Goal: Information Seeking & Learning: Learn about a topic

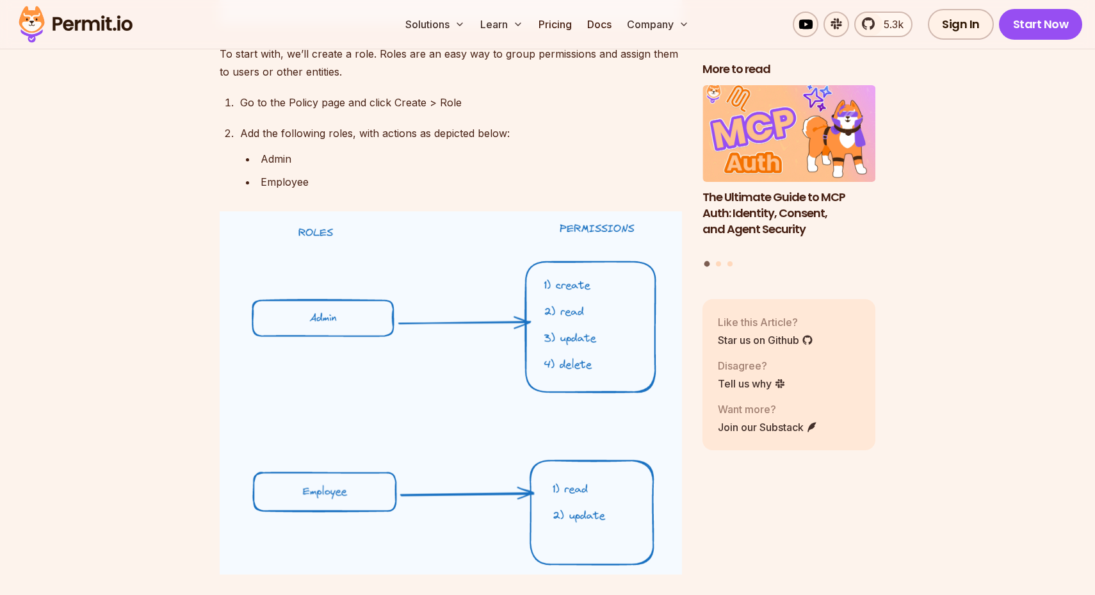
scroll to position [8512, 0]
click at [557, 22] on link "Pricing" at bounding box center [556, 25] width 44 height 26
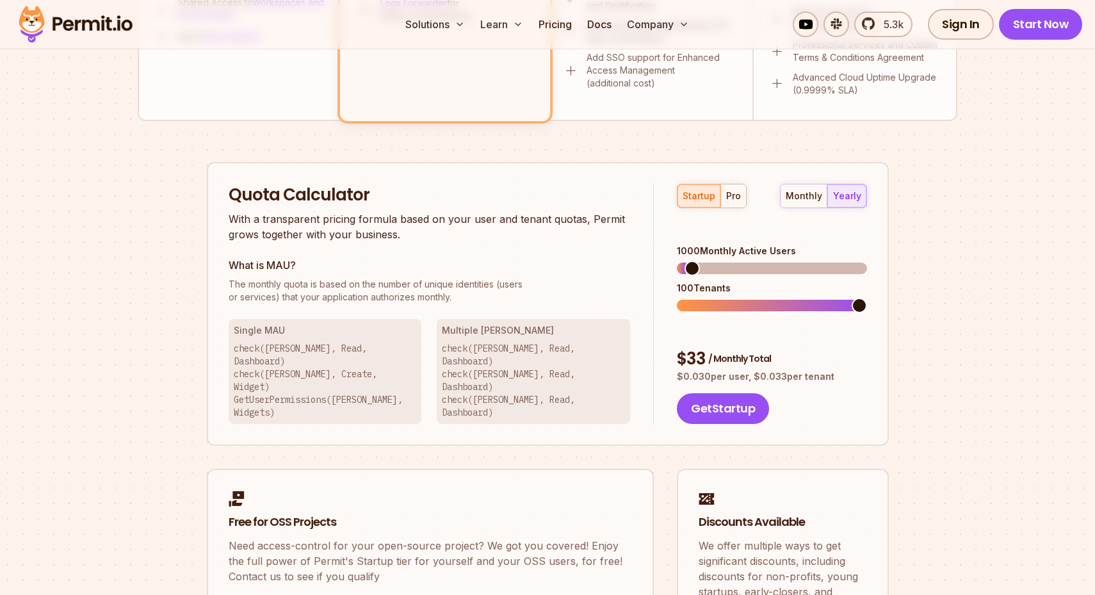
scroll to position [689, 0]
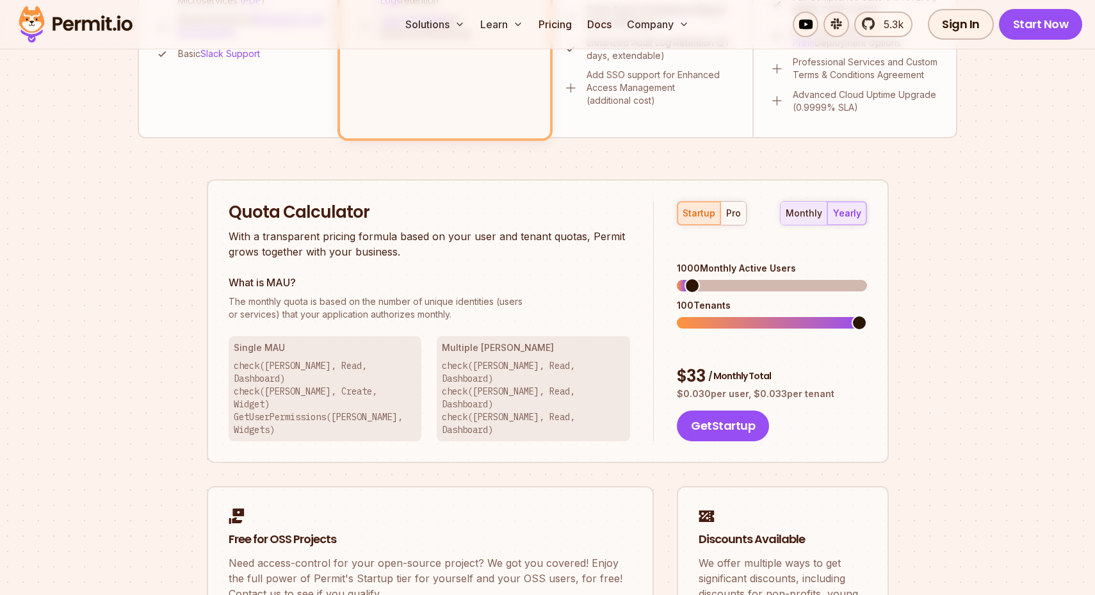
click at [801, 219] on button "monthly" at bounding box center [804, 213] width 47 height 23
click at [849, 211] on div "yearly" at bounding box center [847, 213] width 28 height 13
click at [700, 278] on span at bounding box center [692, 285] width 15 height 15
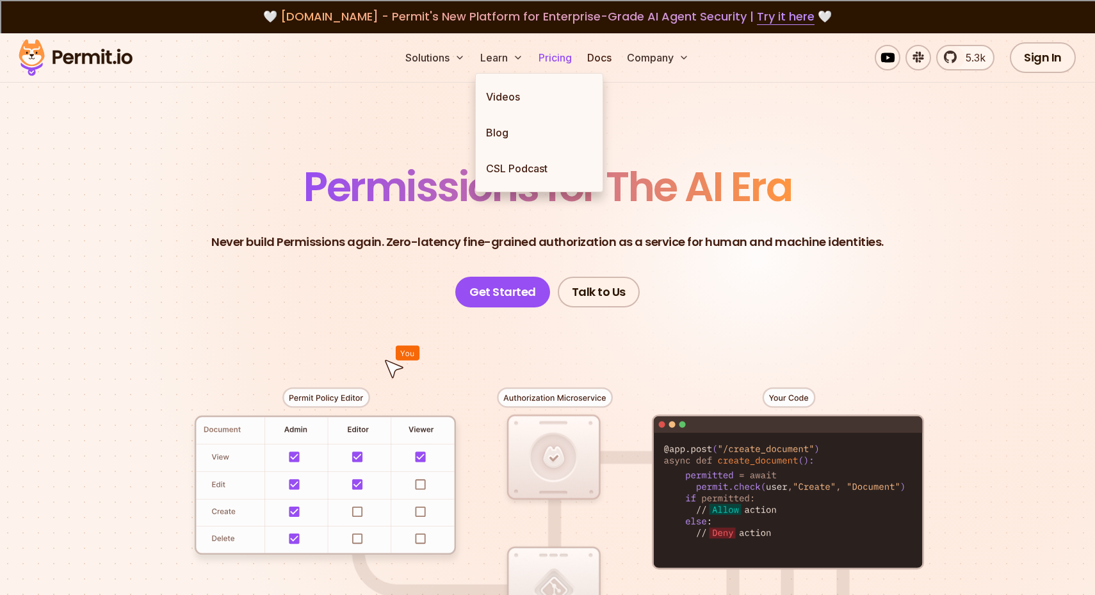
click at [548, 59] on link "Pricing" at bounding box center [556, 58] width 44 height 26
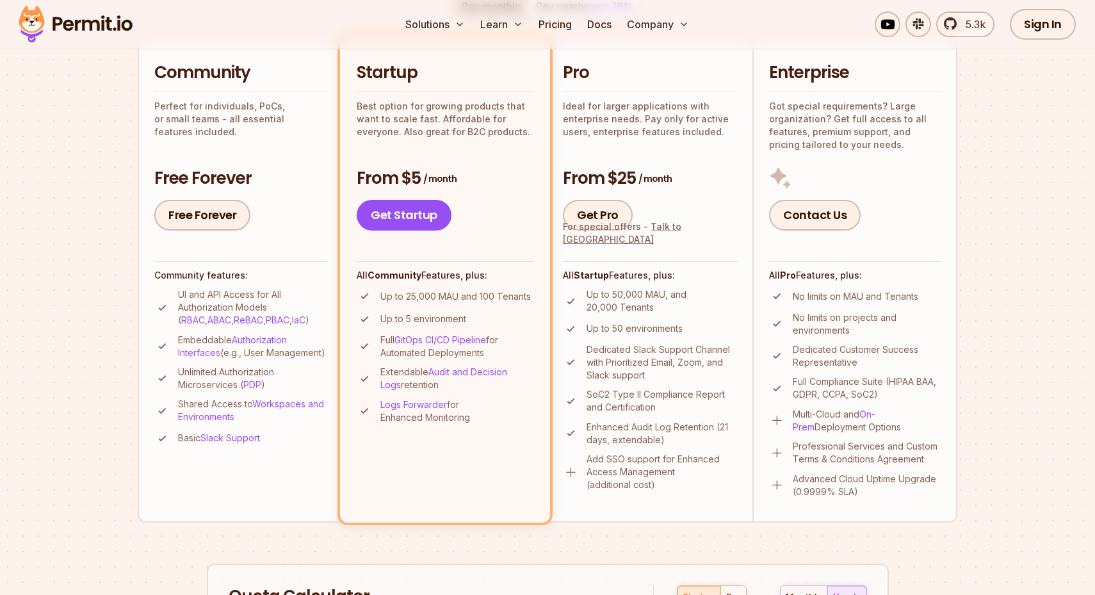
scroll to position [306, 0]
